Goal: Task Accomplishment & Management: Use online tool/utility

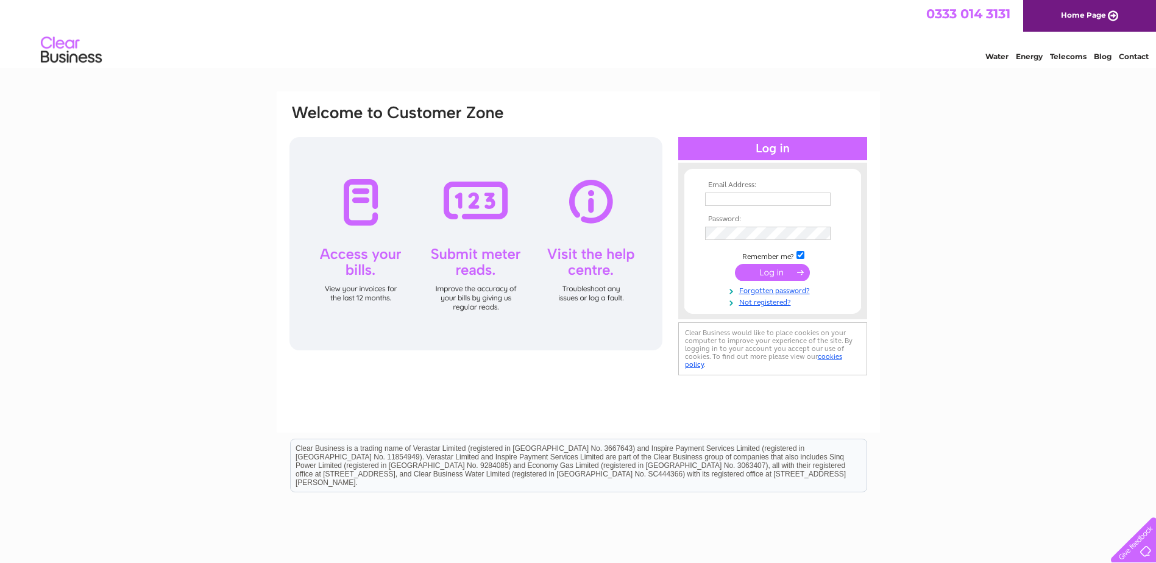
type input "highlandvetcf@btconnect.com"
click at [784, 266] on input "submit" at bounding box center [772, 272] width 75 height 17
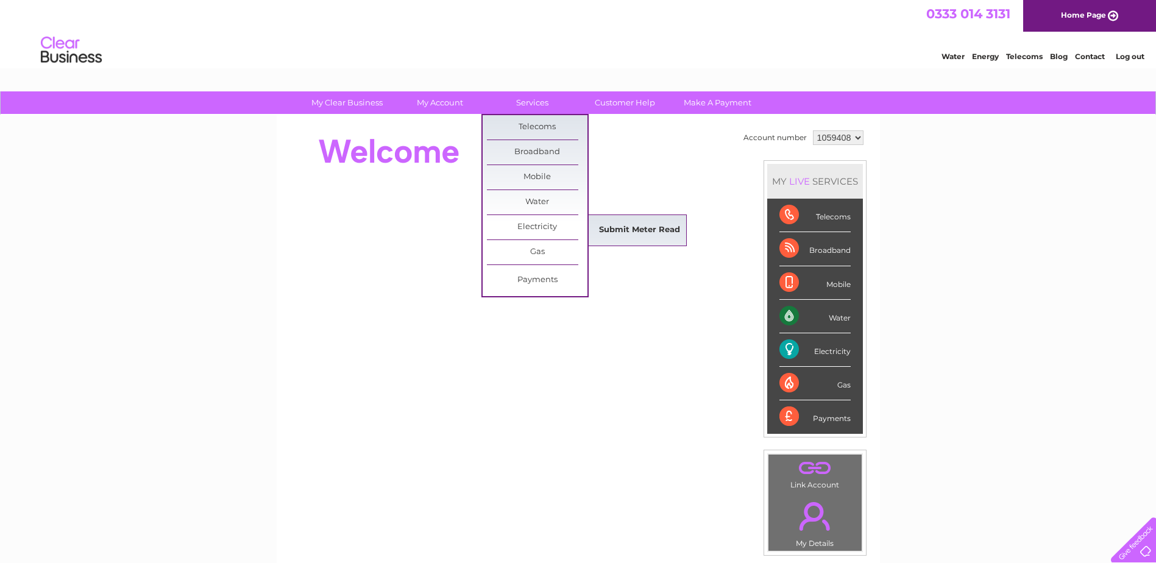
click at [623, 230] on link "Submit Meter Read" at bounding box center [639, 230] width 101 height 24
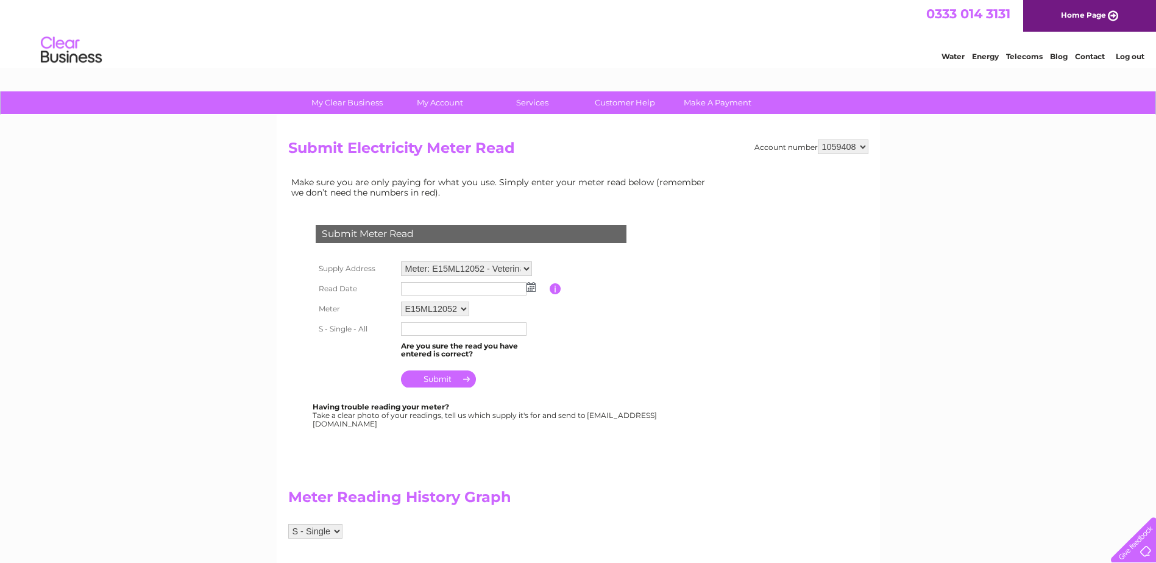
click at [531, 289] on img at bounding box center [530, 287] width 9 height 10
click at [448, 335] on link "2" at bounding box center [450, 341] width 17 height 12
type input "[DATE]"
click at [448, 325] on input "text" at bounding box center [464, 329] width 127 height 15
drag, startPoint x: 413, startPoint y: 331, endPoint x: 403, endPoint y: 326, distance: 10.9
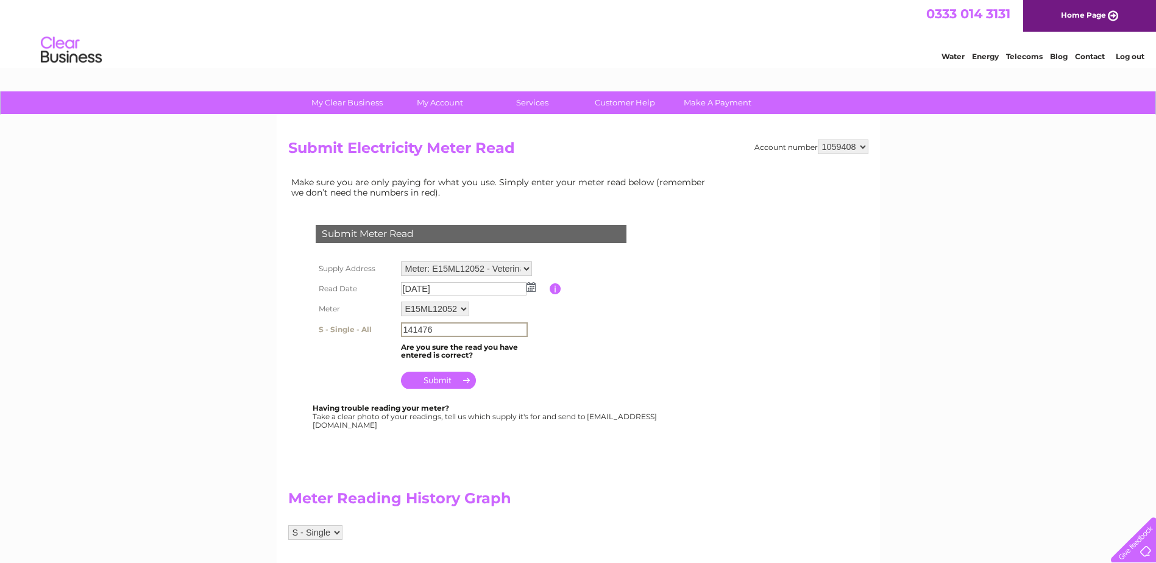
click at [403, 326] on input "141476" at bounding box center [464, 329] width 127 height 15
type input "151476"
click at [458, 305] on select "E15ML12052" at bounding box center [435, 309] width 68 height 15
click at [458, 305] on select "E15ML12052" at bounding box center [435, 310] width 69 height 16
click at [431, 375] on input "submit" at bounding box center [438, 380] width 75 height 17
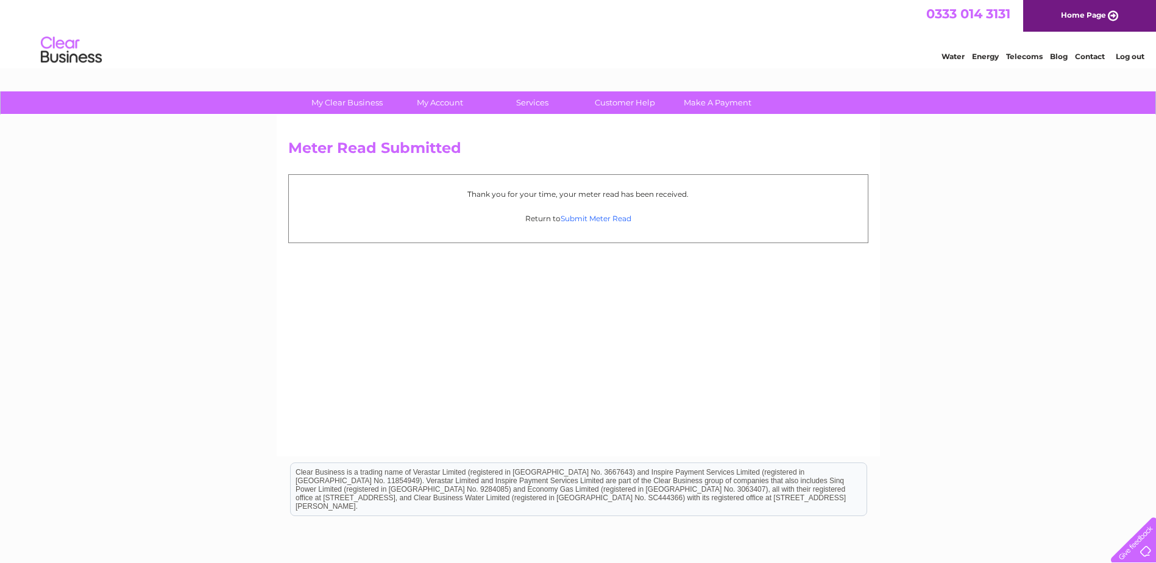
click at [598, 218] on link "Submit Meter Read" at bounding box center [596, 218] width 71 height 9
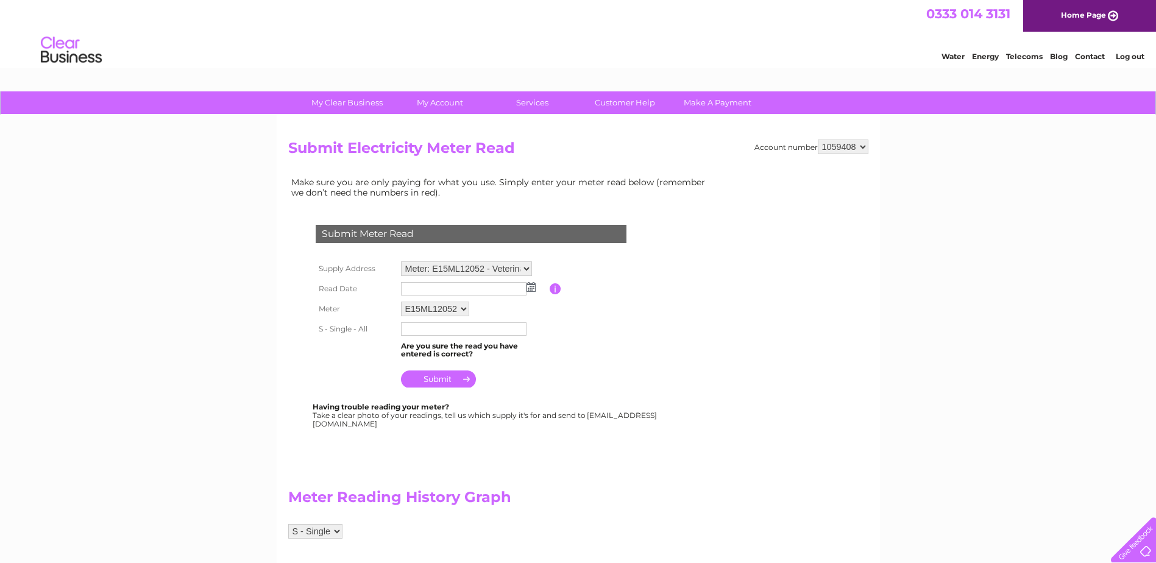
click at [1129, 53] on link "Log out" at bounding box center [1130, 56] width 29 height 9
